Goal: Task Accomplishment & Management: Use online tool/utility

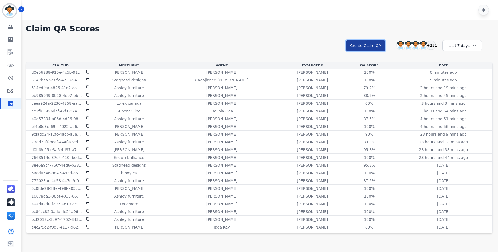
click at [366, 46] on button "Create Claim QA" at bounding box center [366, 45] width 40 height 11
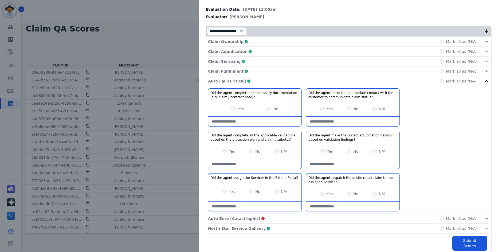
scroll to position [63, 0]
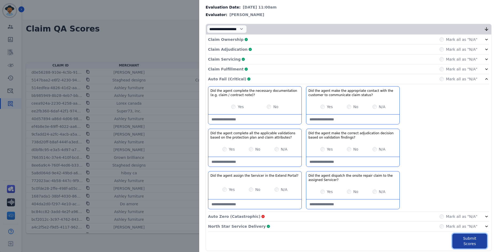
click at [456, 240] on button "Submit Scores" at bounding box center [469, 241] width 35 height 15
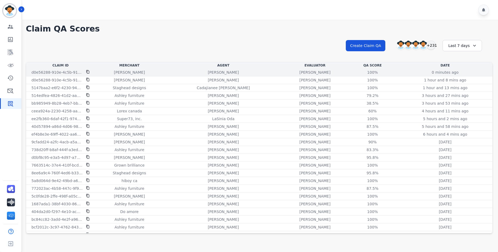
click at [86, 72] on icon at bounding box center [87, 71] width 3 height 3
